Goal: Task Accomplishment & Management: Manage account settings

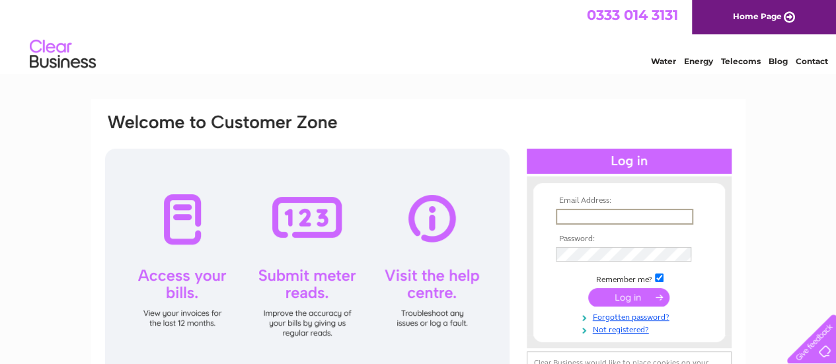
click at [583, 217] on input "text" at bounding box center [624, 217] width 137 height 16
type input "yvesshama@hotmail.com"
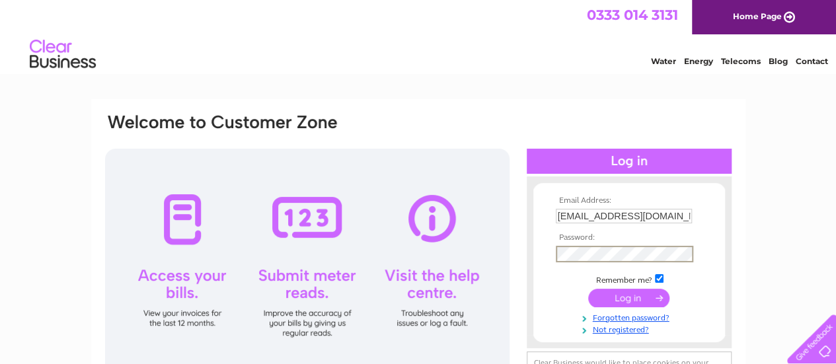
click at [636, 295] on input "submit" at bounding box center [628, 298] width 81 height 19
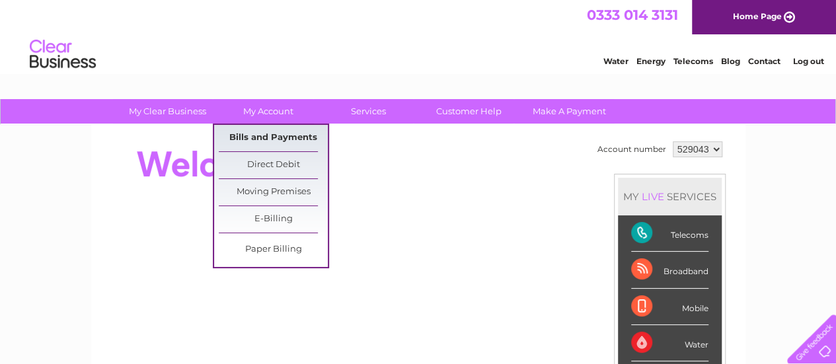
click at [249, 137] on link "Bills and Payments" at bounding box center [273, 138] width 109 height 26
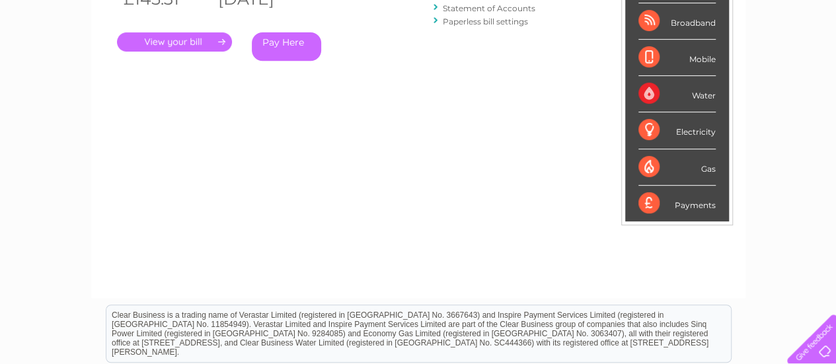
scroll to position [132, 0]
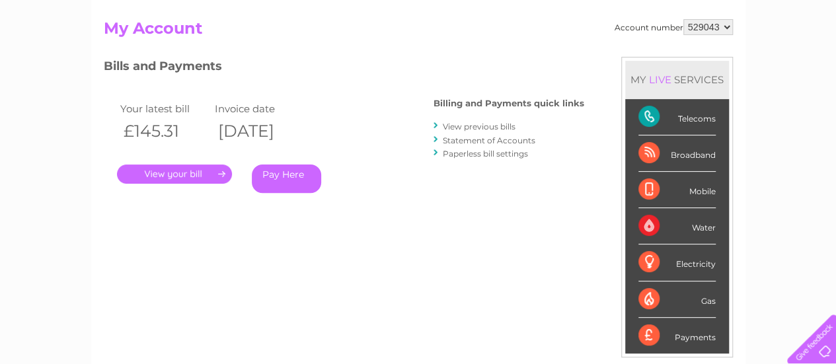
click at [178, 174] on link "." at bounding box center [174, 174] width 115 height 19
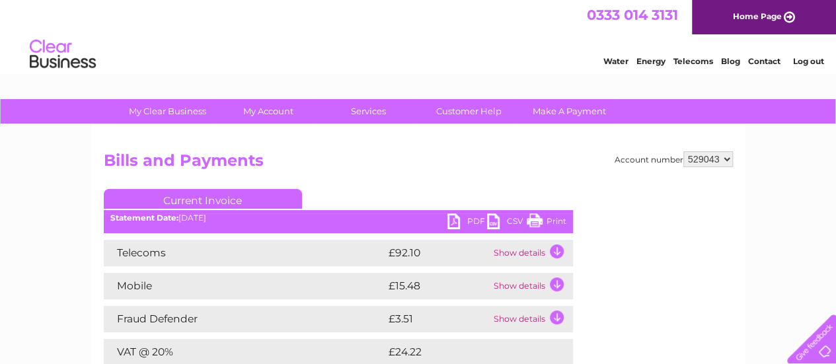
click at [529, 49] on div "Water Energy Telecoms Blog Contact Log out" at bounding box center [418, 55] width 836 height 43
click at [798, 63] on link "Log out" at bounding box center [807, 61] width 31 height 10
click at [806, 55] on li "Log out" at bounding box center [808, 61] width 40 height 17
click at [804, 59] on link "Log out" at bounding box center [807, 61] width 31 height 10
